Goal: Book appointment/travel/reservation

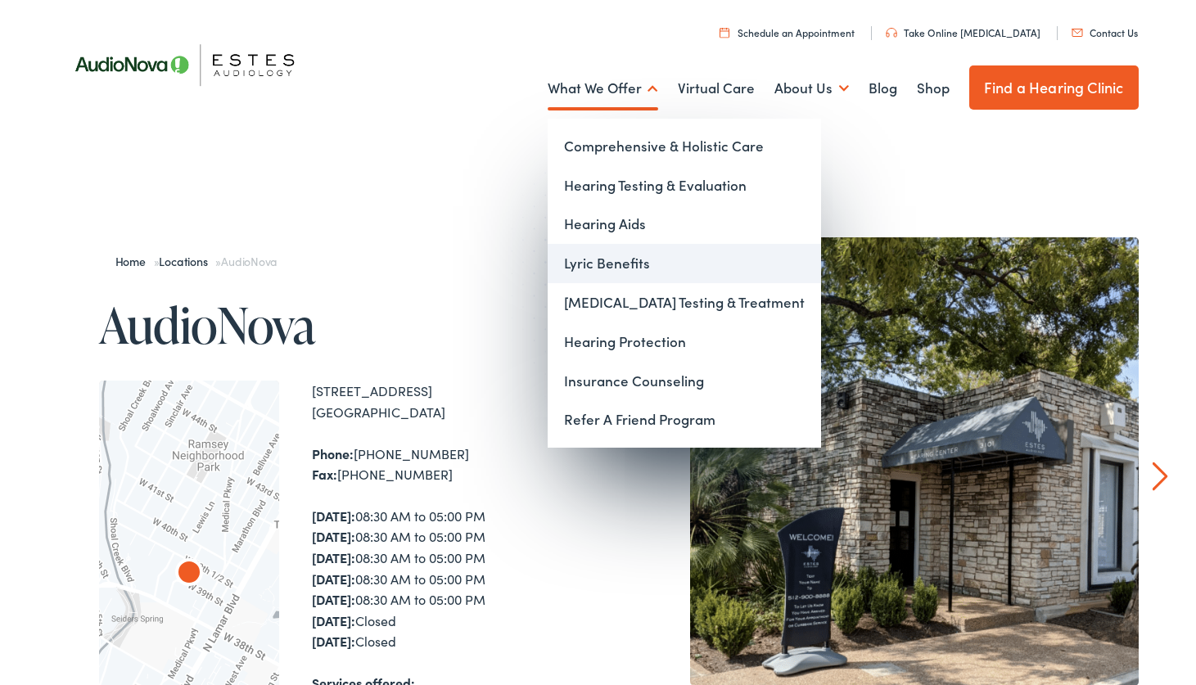
click at [645, 265] on link "Lyric Benefits" at bounding box center [685, 263] width 274 height 39
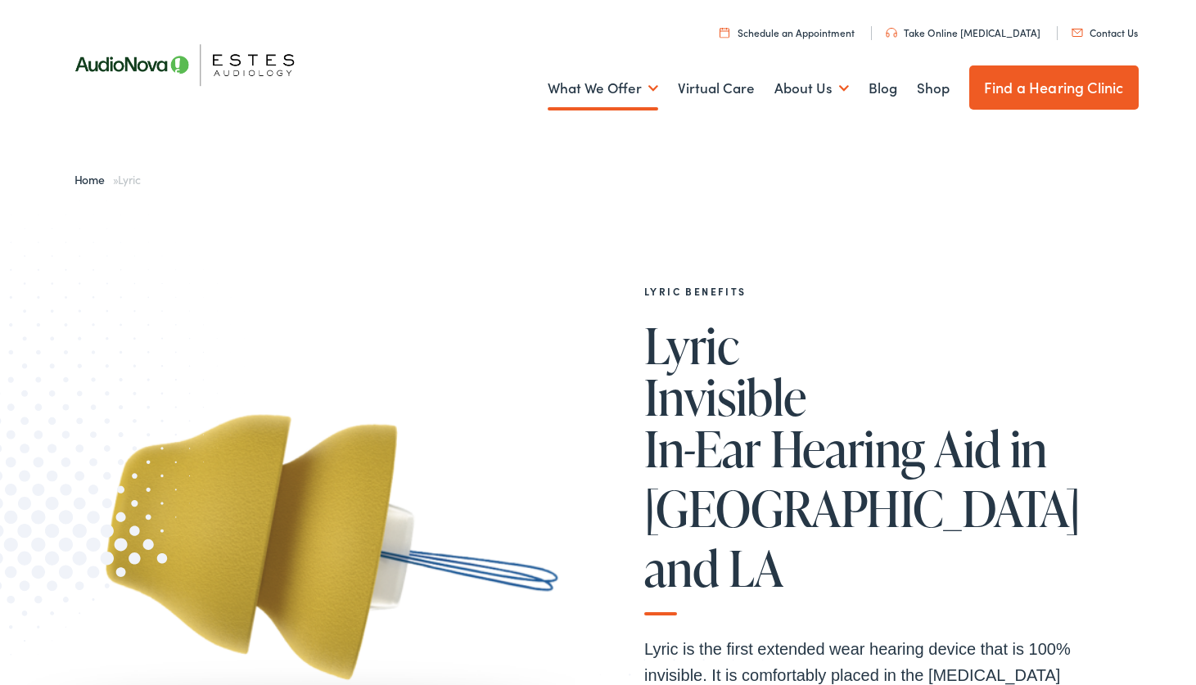
click at [265, 57] on img at bounding box center [193, 64] width 270 height 95
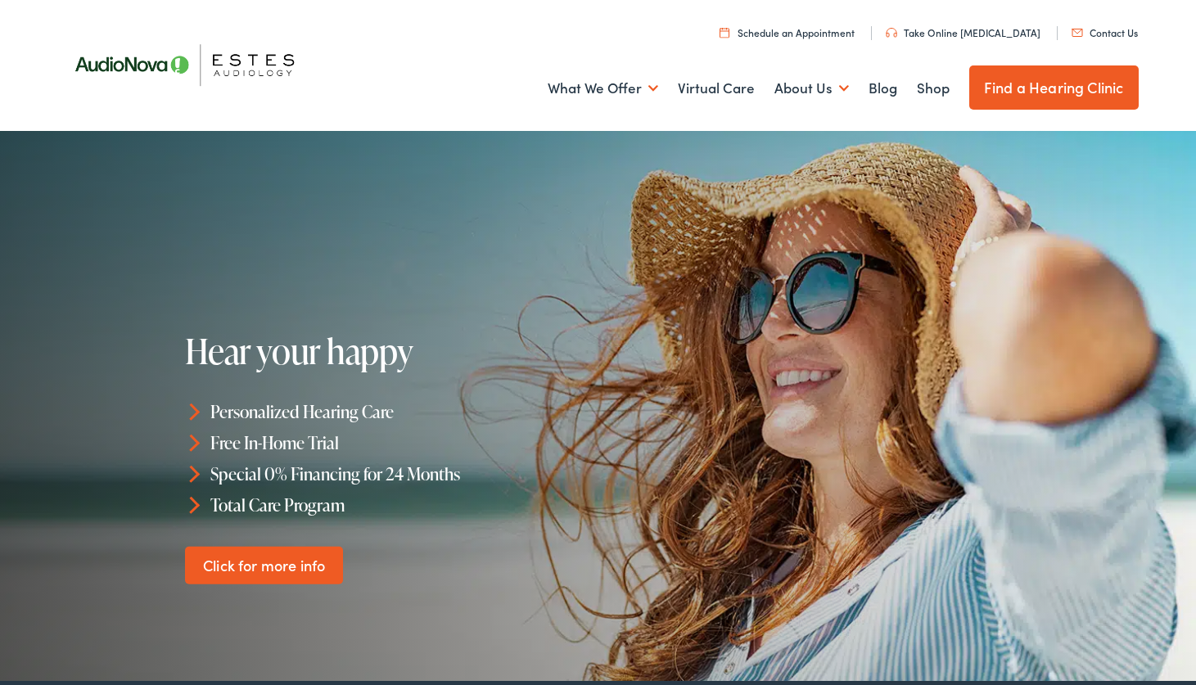
click at [822, 33] on link "Schedule an Appointment" at bounding box center [787, 32] width 135 height 14
